Goal: Find specific page/section: Find specific page/section

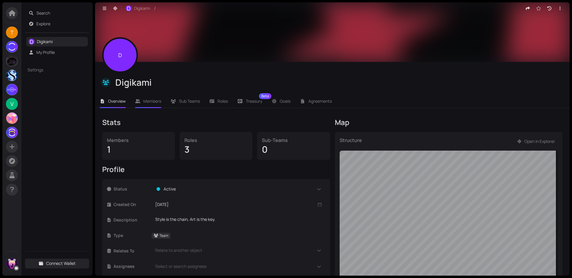
click at [149, 102] on span "Members" at bounding box center [152, 101] width 18 height 6
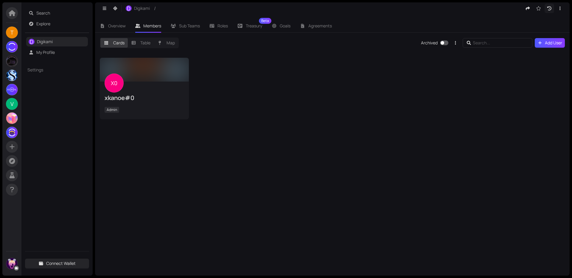
click at [547, 12] on button "button" at bounding box center [549, 9] width 10 height 10
